Goal: Task Accomplishment & Management: Manage account settings

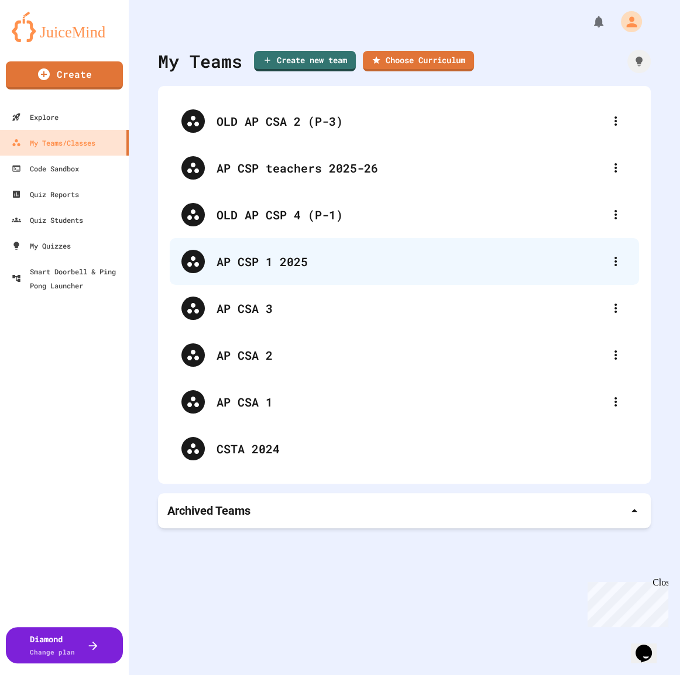
click at [373, 271] on div "AP CSP 1 2025" at bounding box center [404, 261] width 469 height 47
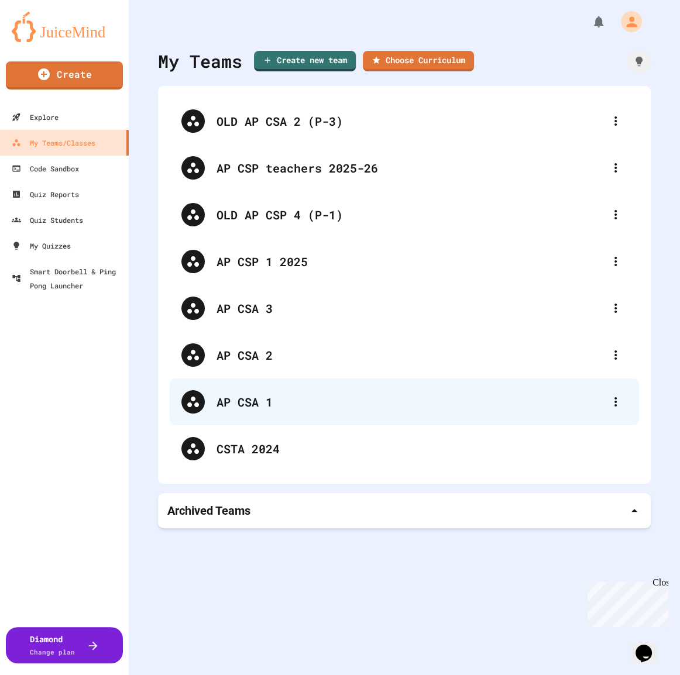
click at [306, 409] on div "AP CSA 1" at bounding box center [409, 402] width 387 height 18
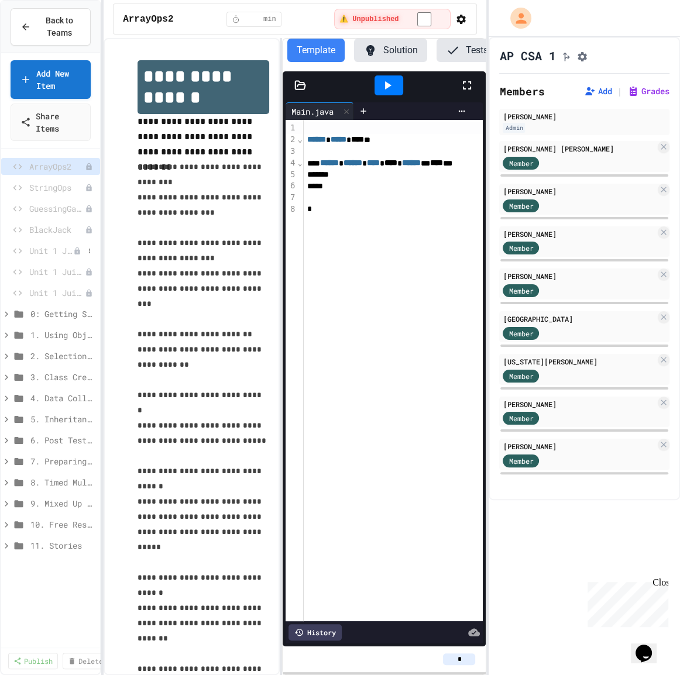
click at [56, 250] on span "Unit 1 JuiceMind #1" at bounding box center [51, 250] width 44 height 12
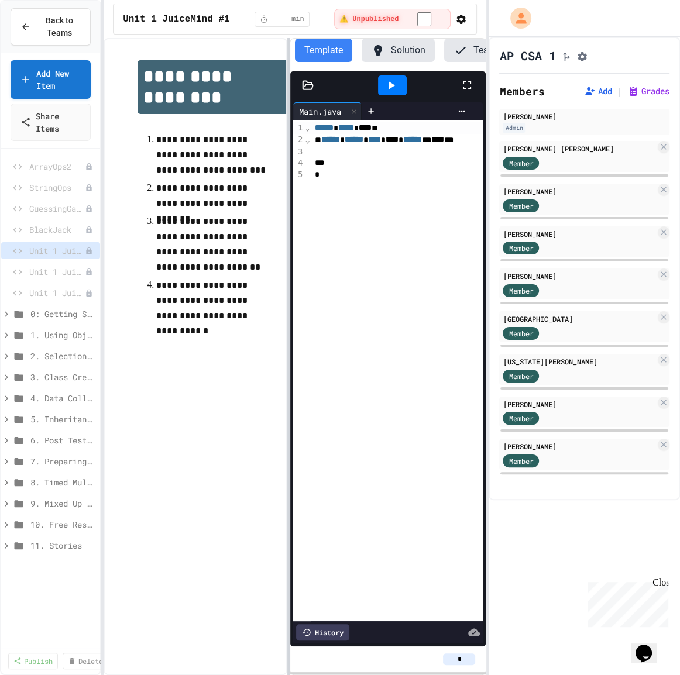
click at [287, 202] on div at bounding box center [288, 356] width 2 height 637
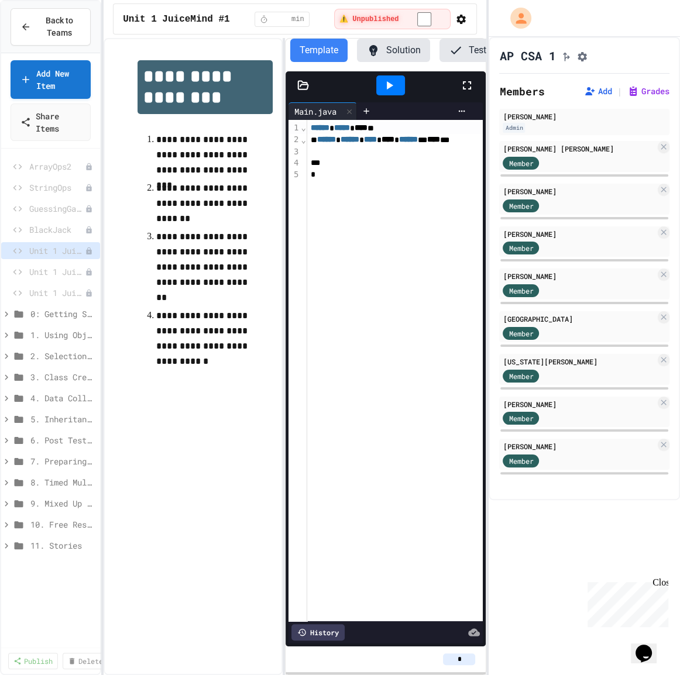
click at [461, 26] on button "button" at bounding box center [461, 19] width 12 height 14
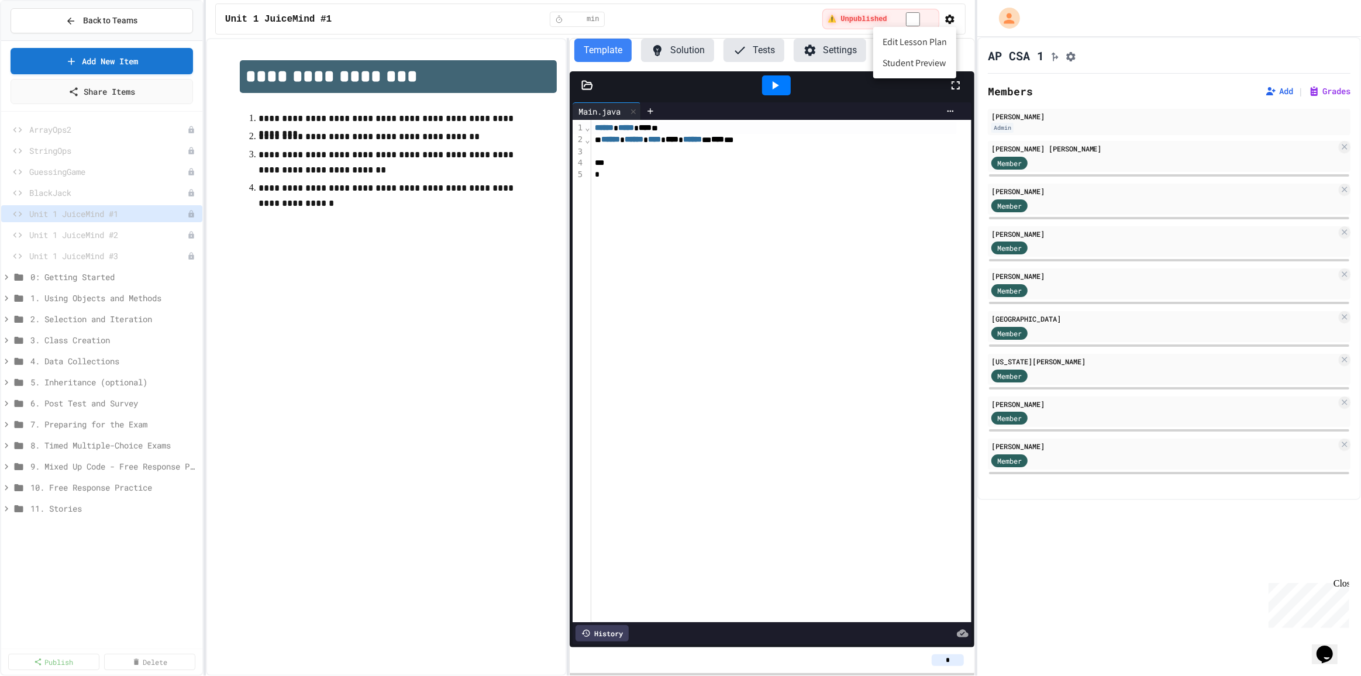
click at [679, 260] on div at bounding box center [680, 338] width 1361 height 676
click at [679, 53] on button "Settings" at bounding box center [830, 50] width 73 height 23
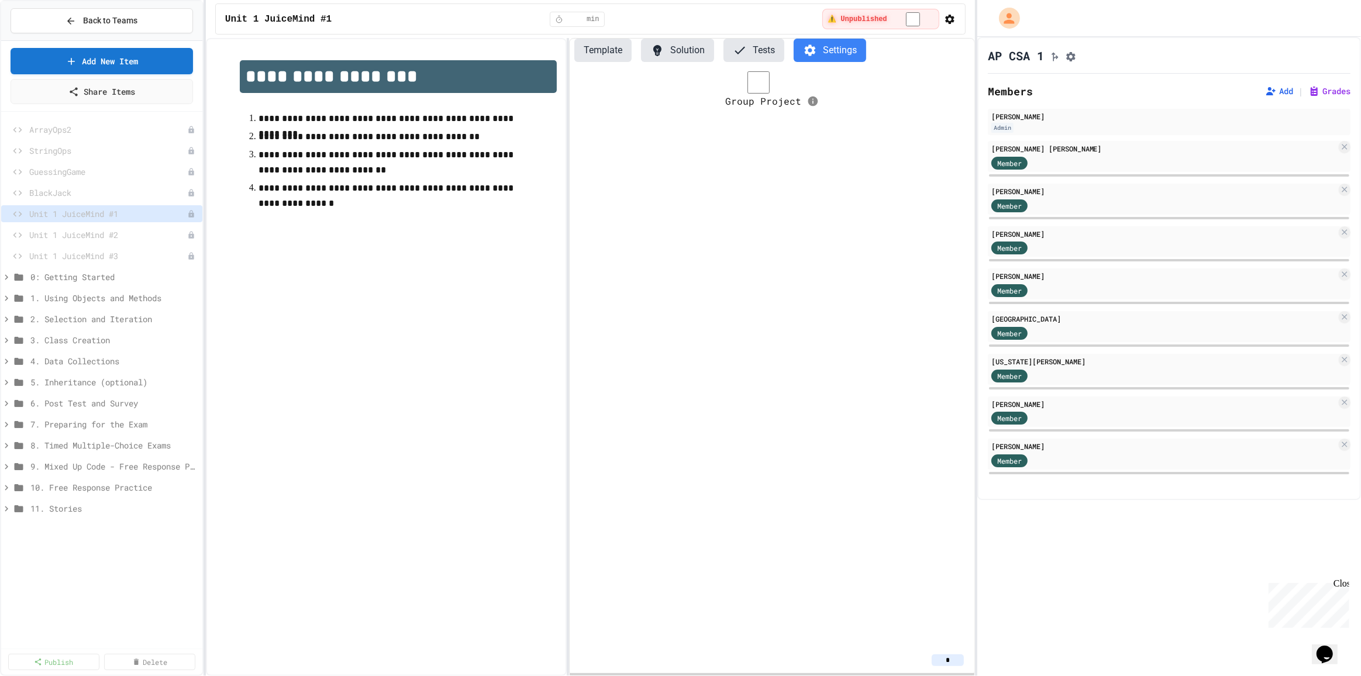
click at [679, 95] on span "Group Project" at bounding box center [763, 101] width 76 height 12
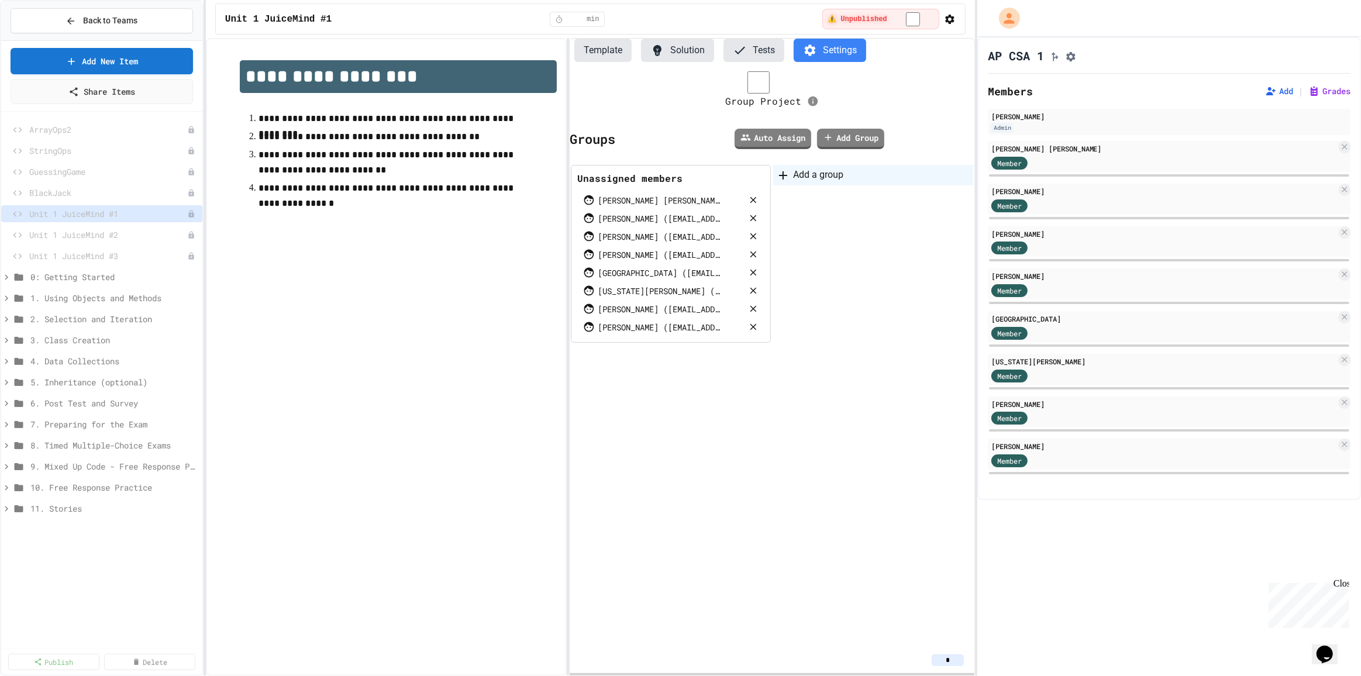
click at [679, 174] on div "Add a group" at bounding box center [873, 175] width 200 height 20
click at [679, 137] on link "Auto Assign" at bounding box center [773, 138] width 74 height 22
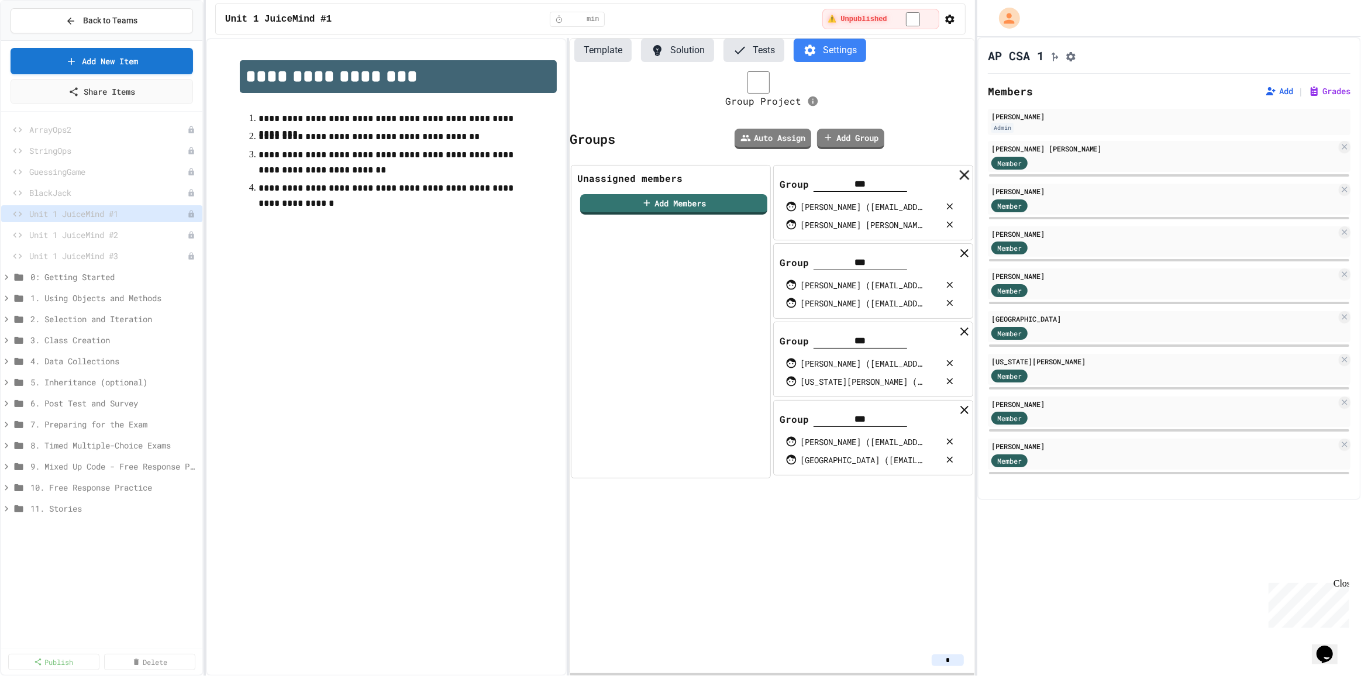
click at [679, 175] on icon at bounding box center [964, 174] width 17 height 17
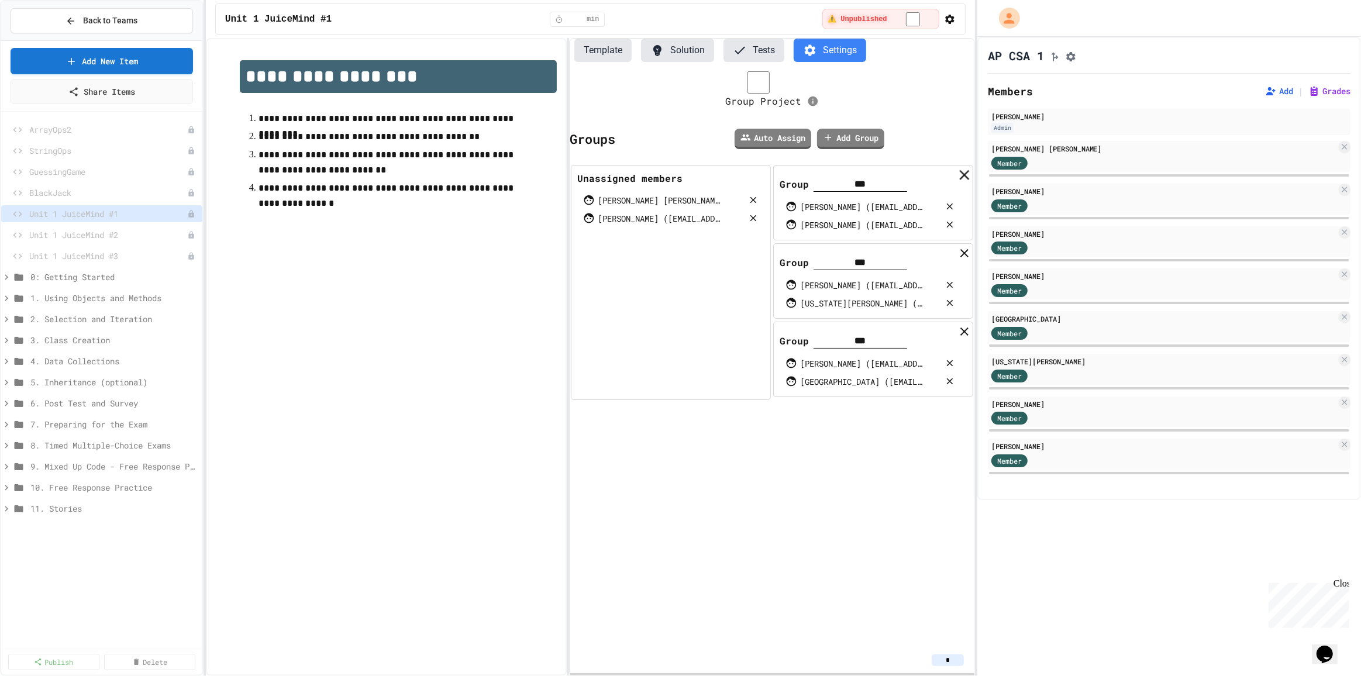
click at [679, 175] on icon at bounding box center [964, 174] width 17 height 17
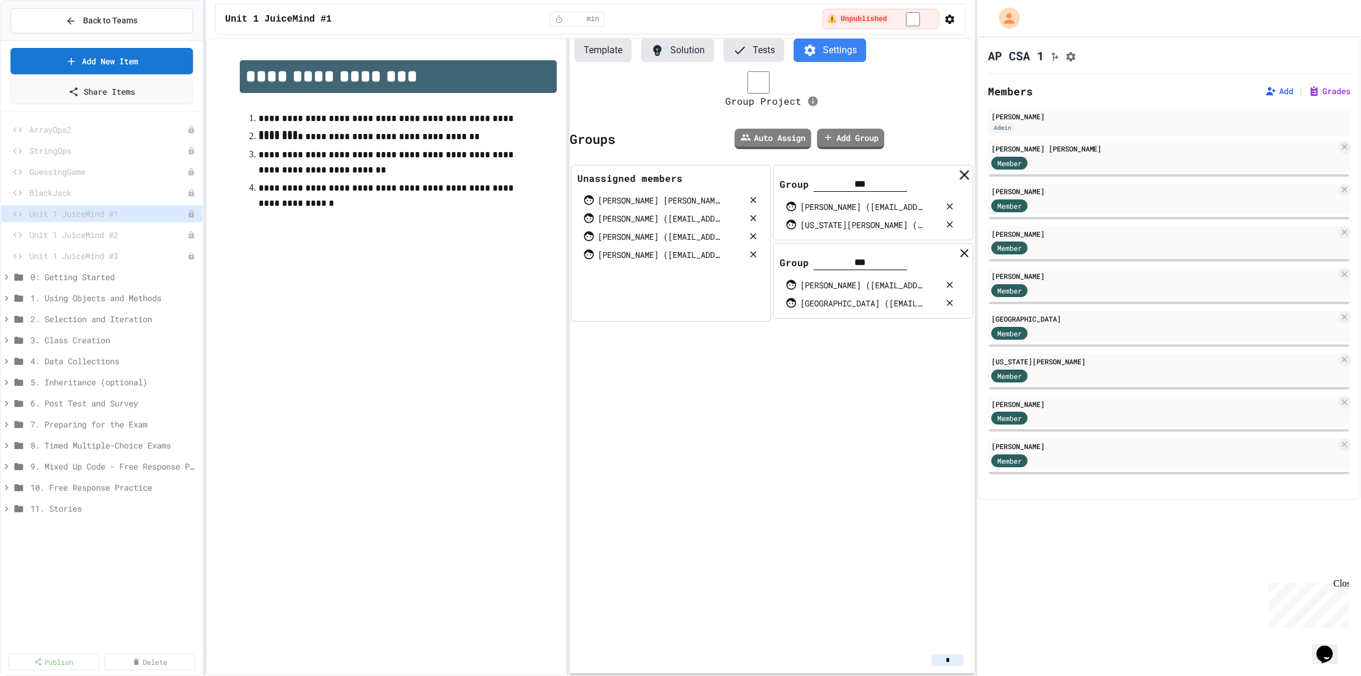
click at [679, 175] on icon at bounding box center [964, 175] width 16 height 16
click at [679, 175] on icon at bounding box center [964, 174] width 17 height 17
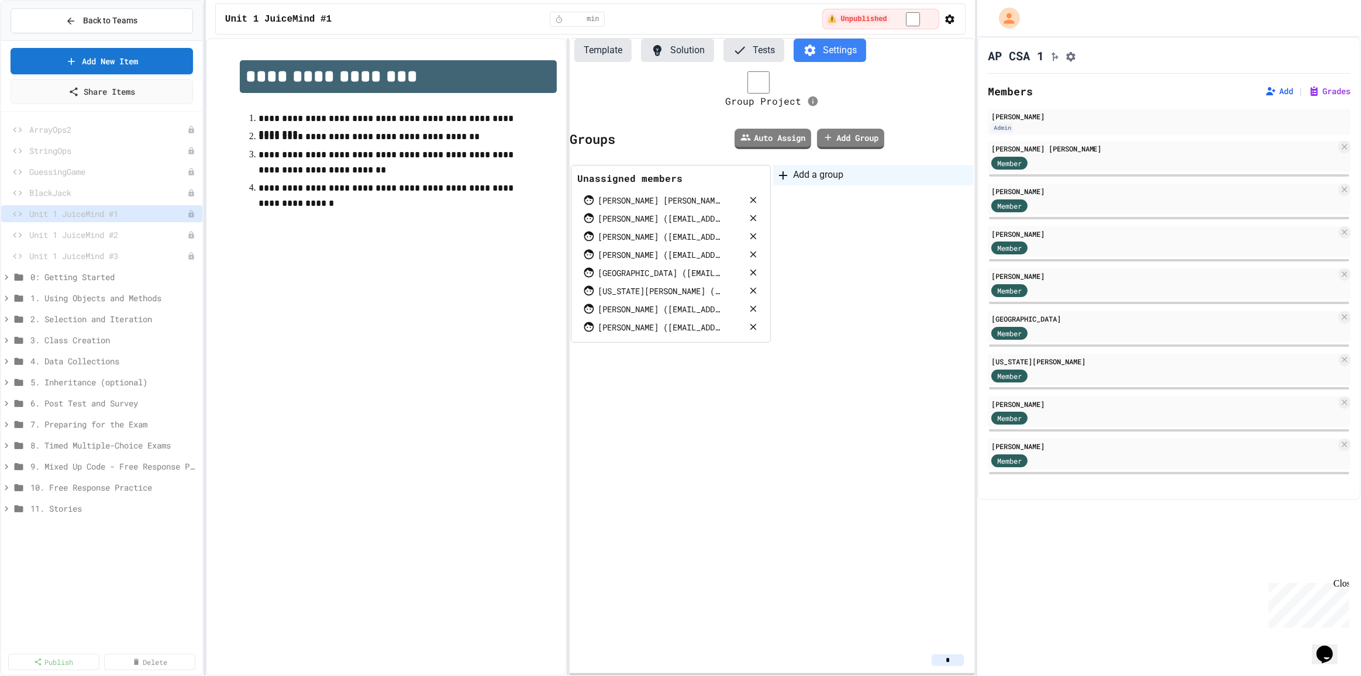
click at [679, 173] on div "Add a group" at bounding box center [873, 175] width 200 height 20
click at [679, 134] on link "Add Group" at bounding box center [850, 138] width 68 height 22
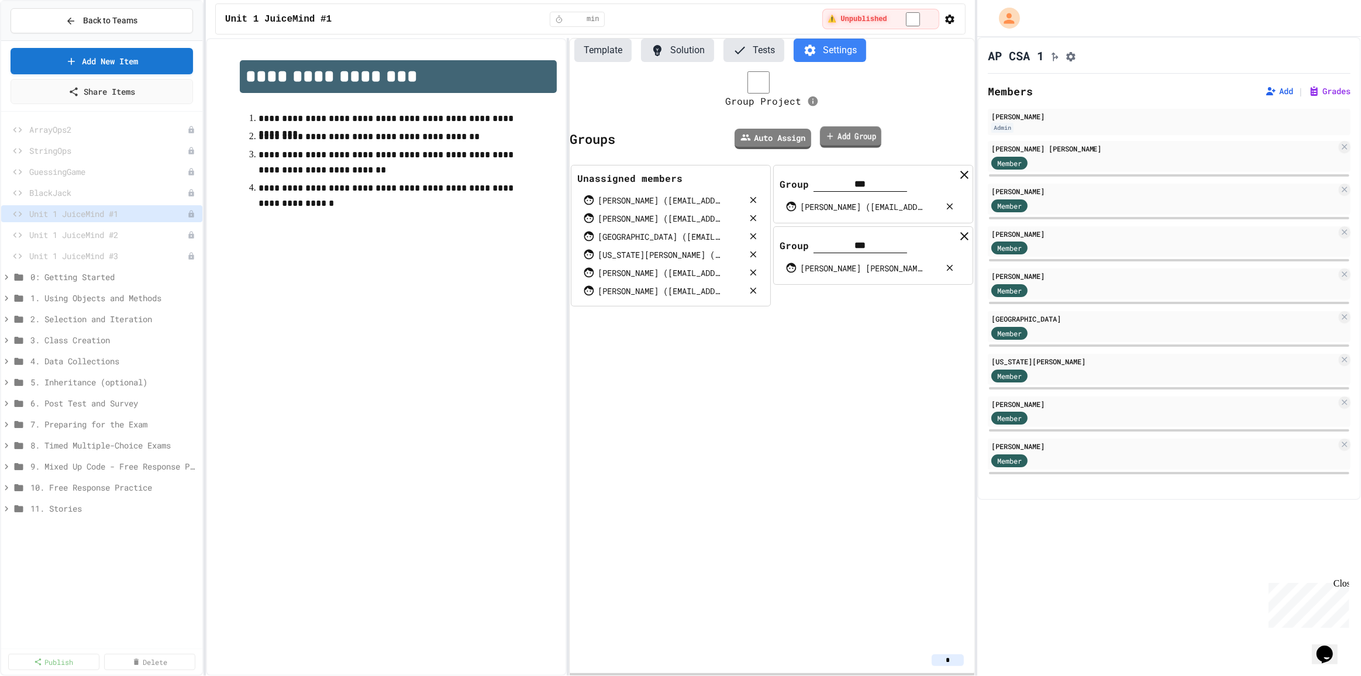
click at [679, 133] on link "Add Group" at bounding box center [850, 137] width 61 height 22
click at [679, 127] on link "Add Group" at bounding box center [850, 137] width 67 height 21
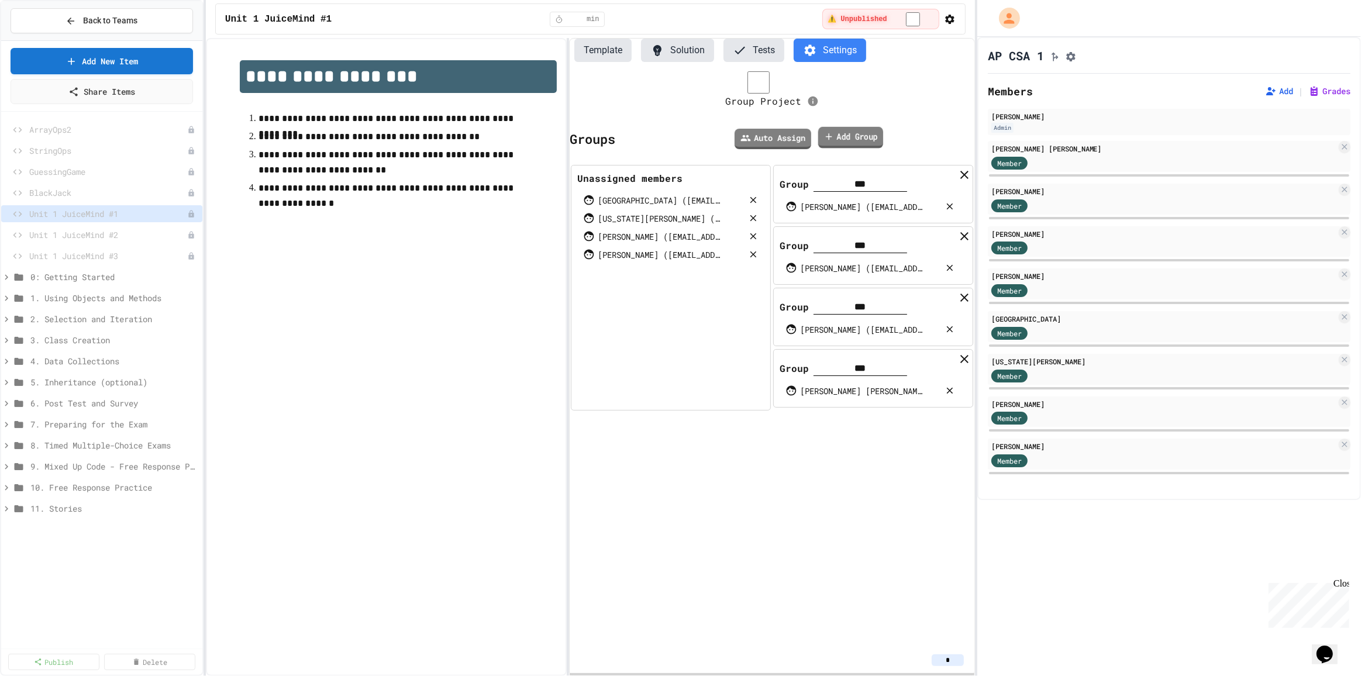
click at [679, 132] on link "Add Group" at bounding box center [850, 138] width 65 height 22
click at [679, 134] on link "Add Group" at bounding box center [850, 137] width 62 height 22
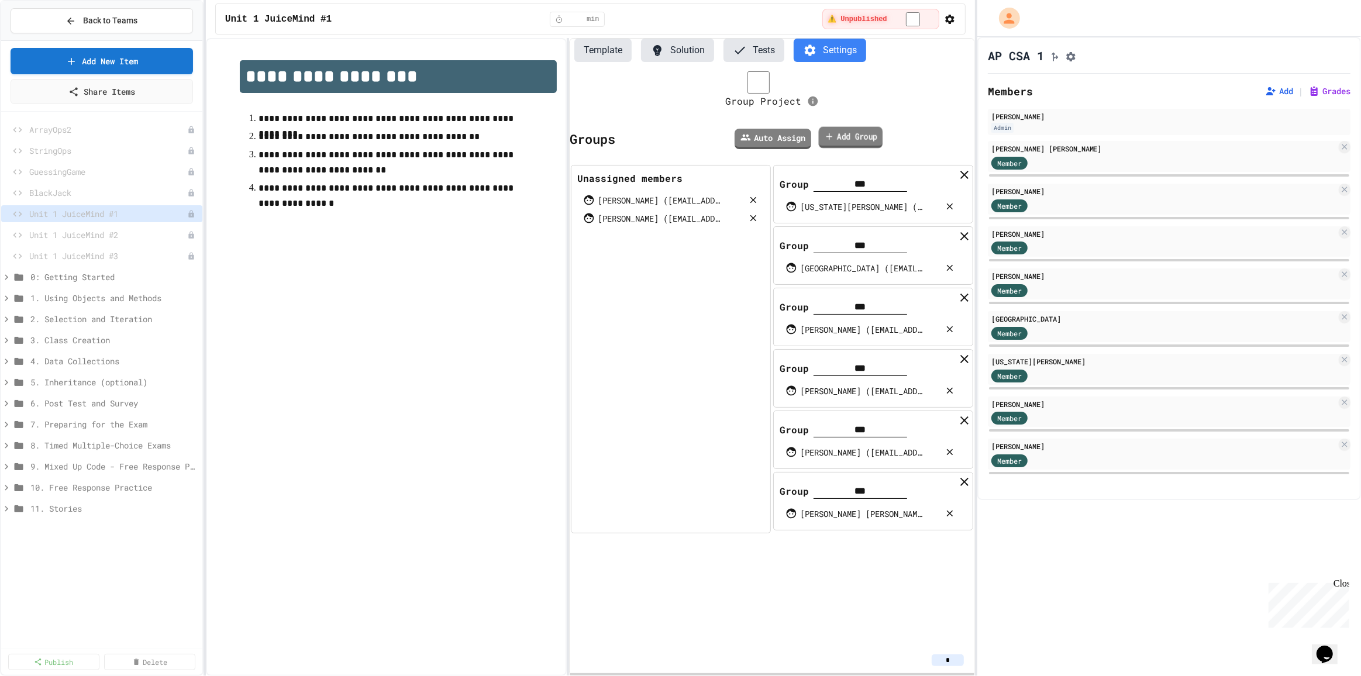
click at [679, 129] on link "Add Group" at bounding box center [851, 138] width 64 height 22
click at [679, 130] on link "Add Group" at bounding box center [850, 137] width 68 height 21
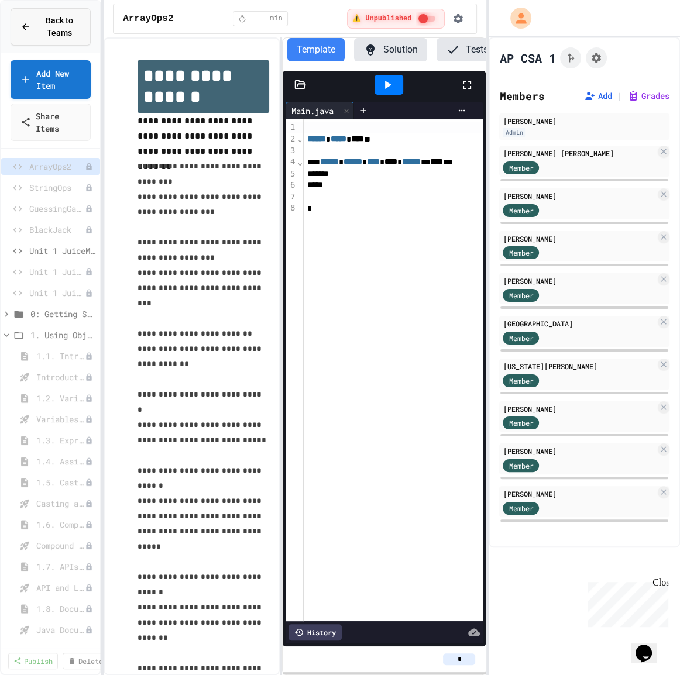
click at [48, 26] on span "Back to Teams" at bounding box center [59, 27] width 43 height 25
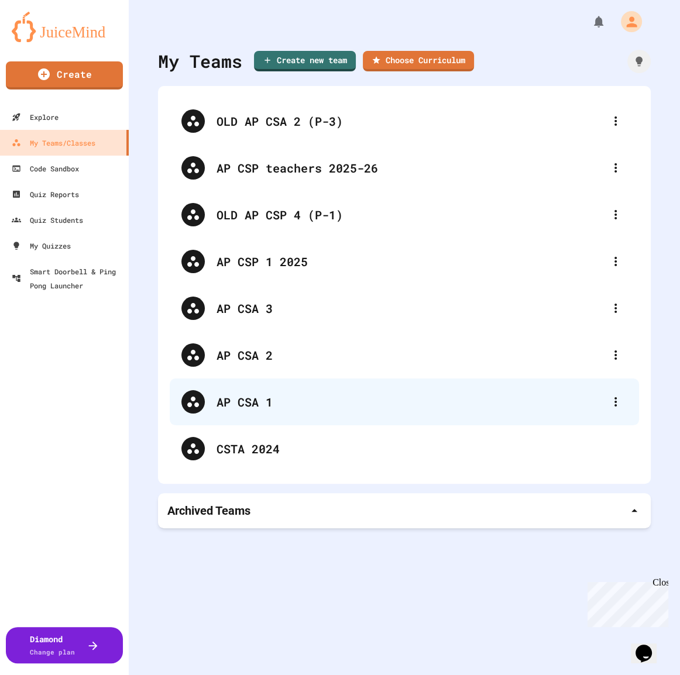
click at [233, 401] on div "AP CSA 1" at bounding box center [409, 402] width 387 height 18
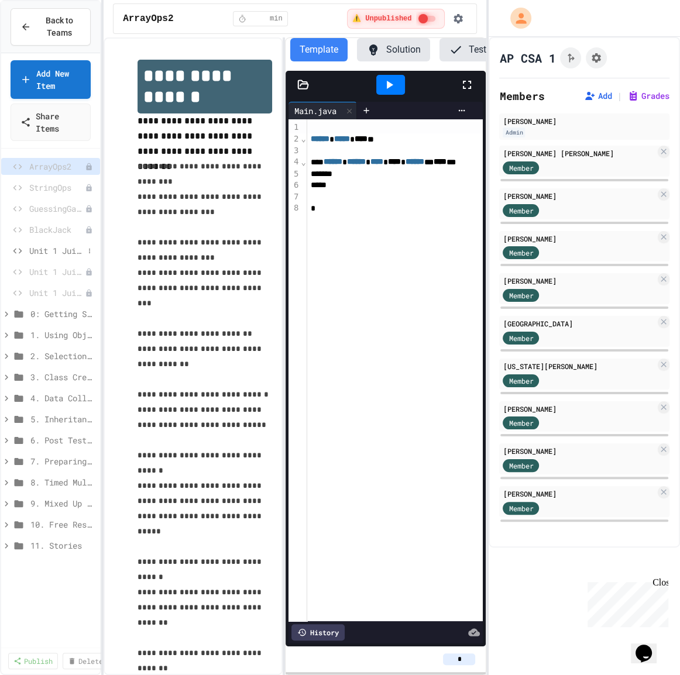
click at [44, 250] on span "Unit 1 JuiceMind #1" at bounding box center [56, 250] width 54 height 12
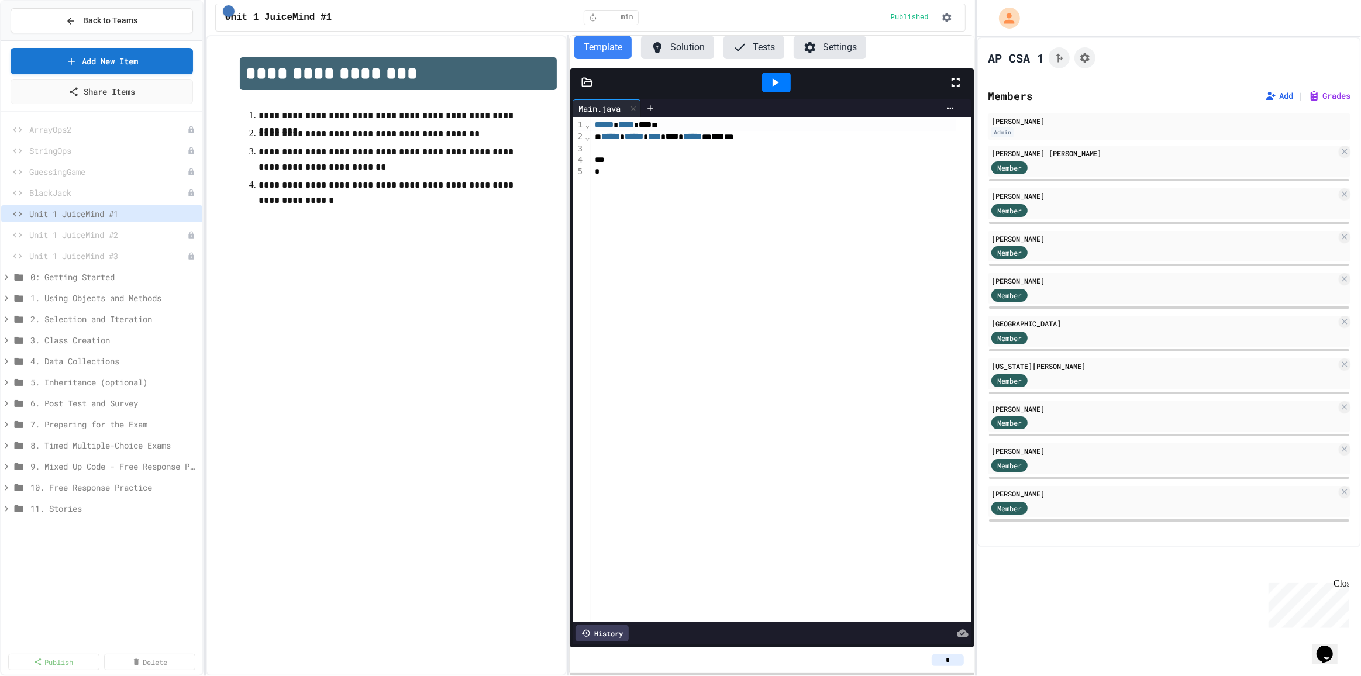
click at [679, 50] on button "Settings" at bounding box center [830, 47] width 73 height 23
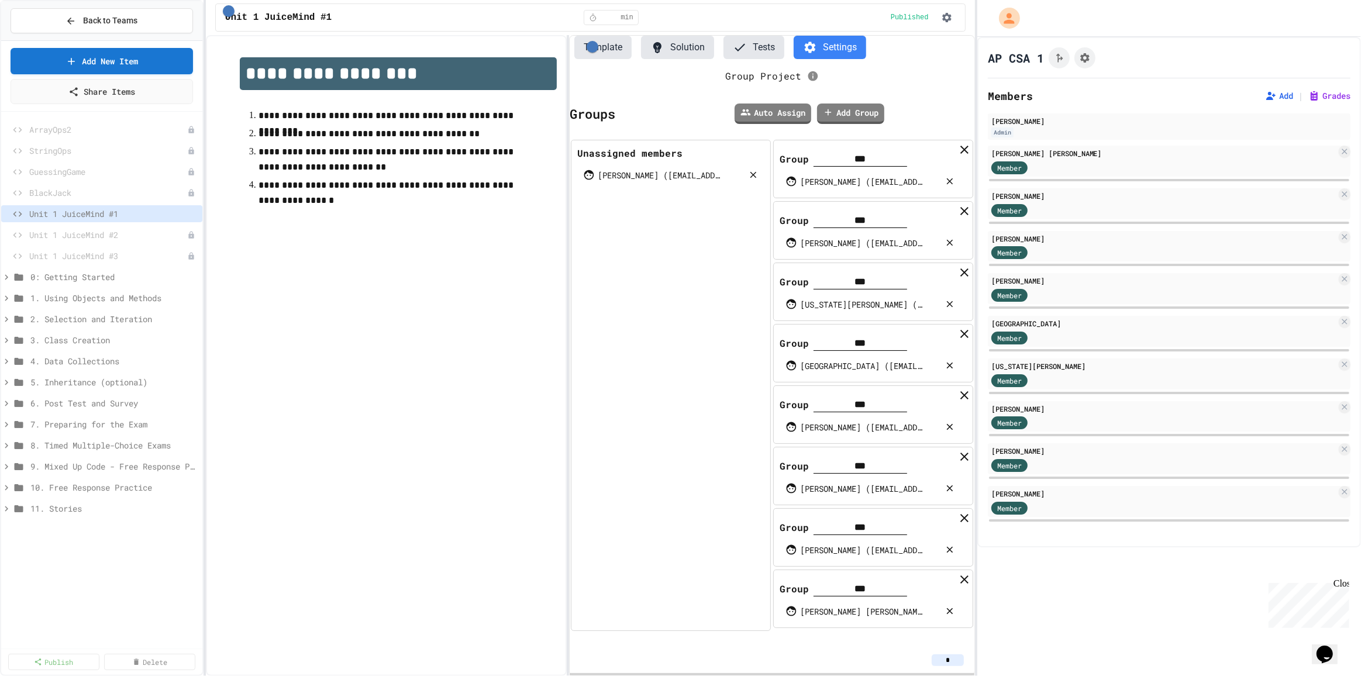
click at [672, 184] on div "[PERSON_NAME] ([EMAIL_ADDRESS][DOMAIN_NAME])" at bounding box center [670, 175] width 187 height 18
click at [679, 123] on link "Add Group" at bounding box center [850, 113] width 68 height 22
click at [679, 344] on div "Unassigned members Add Members" at bounding box center [671, 416] width 200 height 553
click at [423, 277] on div "**********" at bounding box center [386, 355] width 361 height 641
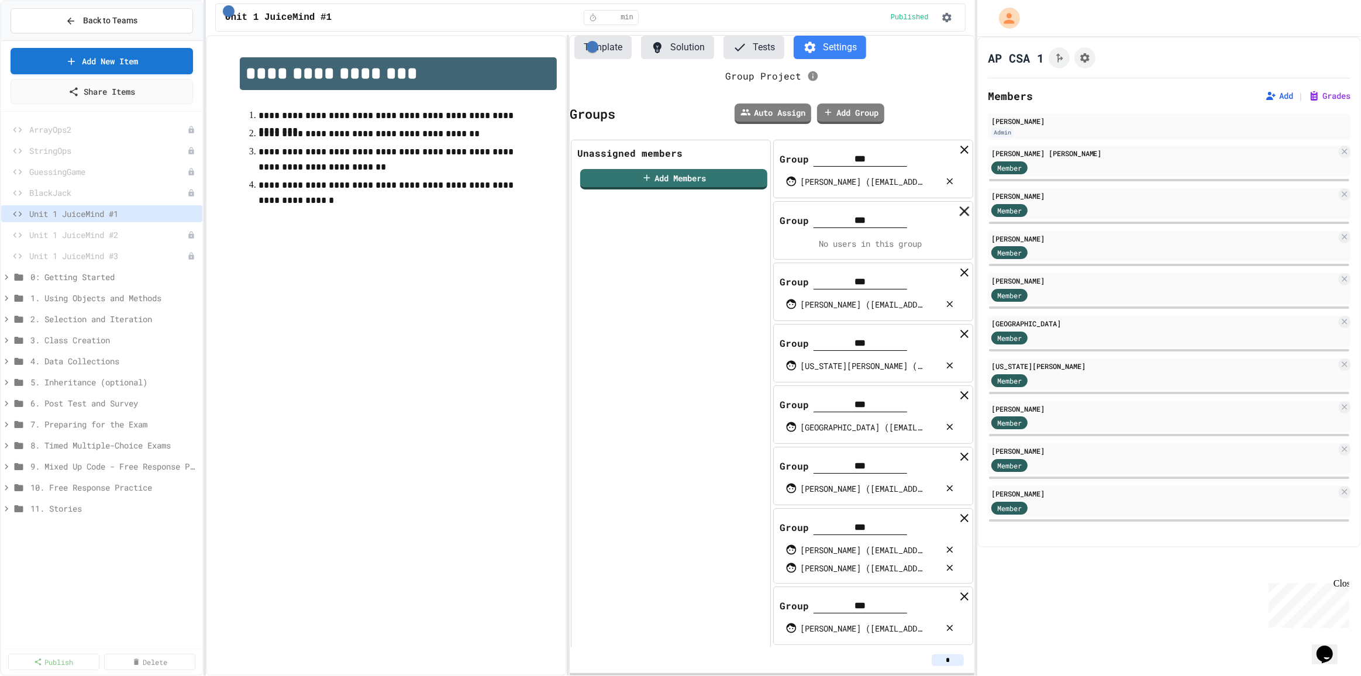
click at [679, 219] on icon at bounding box center [964, 210] width 17 height 17
click at [662, 434] on div "Unassigned members Add Members" at bounding box center [671, 394] width 200 height 508
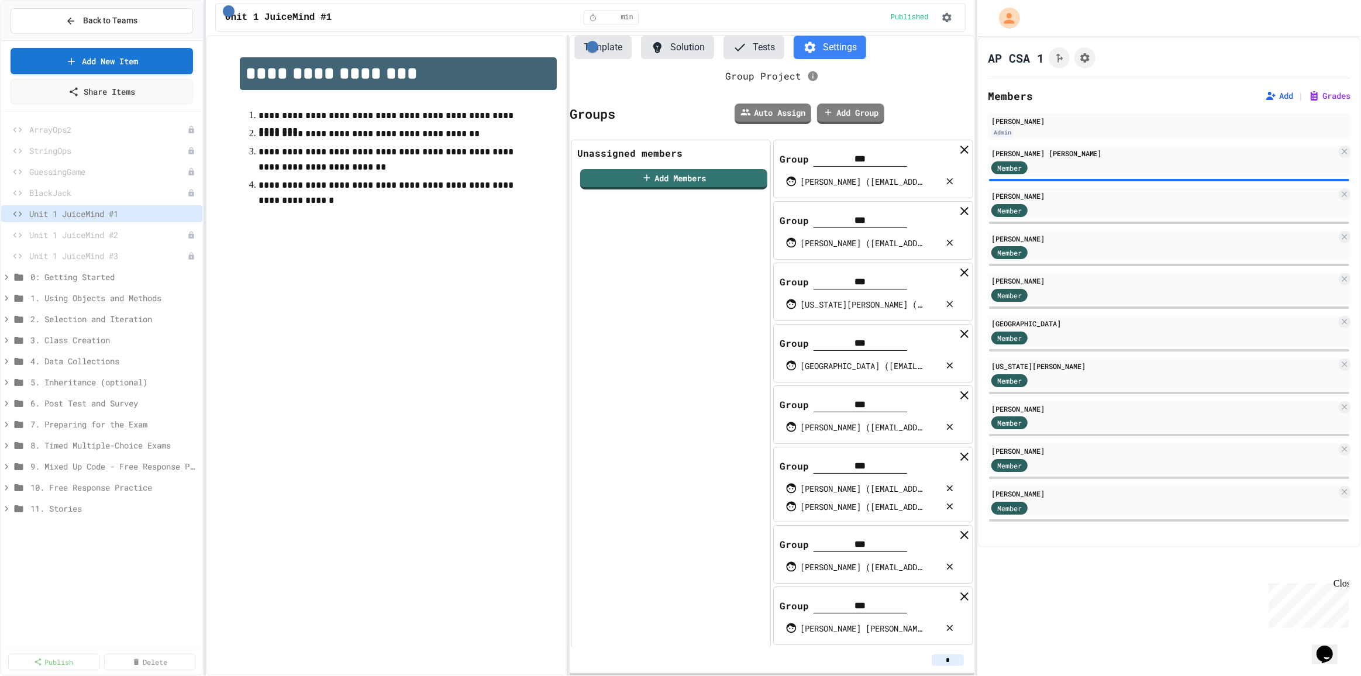
click at [126, 240] on div "Unit 1 JuiceMind #2" at bounding box center [101, 234] width 201 height 17
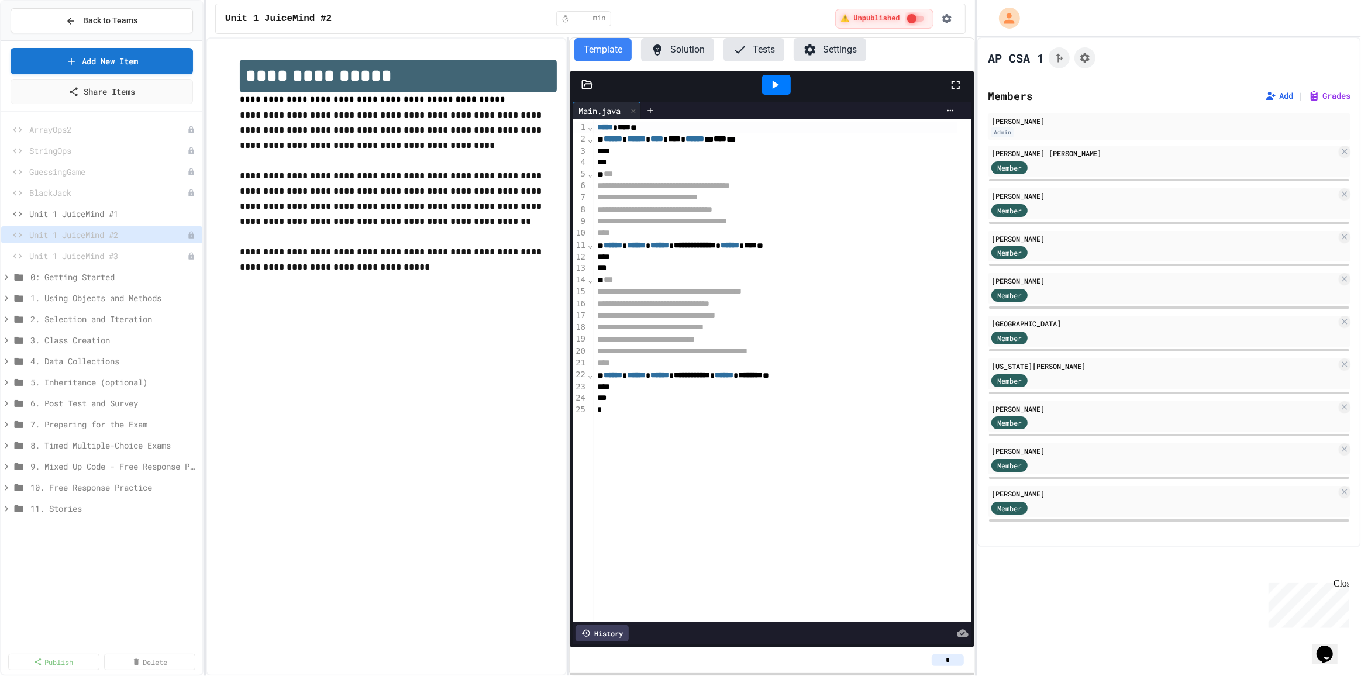
click at [114, 251] on span "Unit 1 JuiceMind #3" at bounding box center [108, 256] width 158 height 12
